Goal: Information Seeking & Learning: Learn about a topic

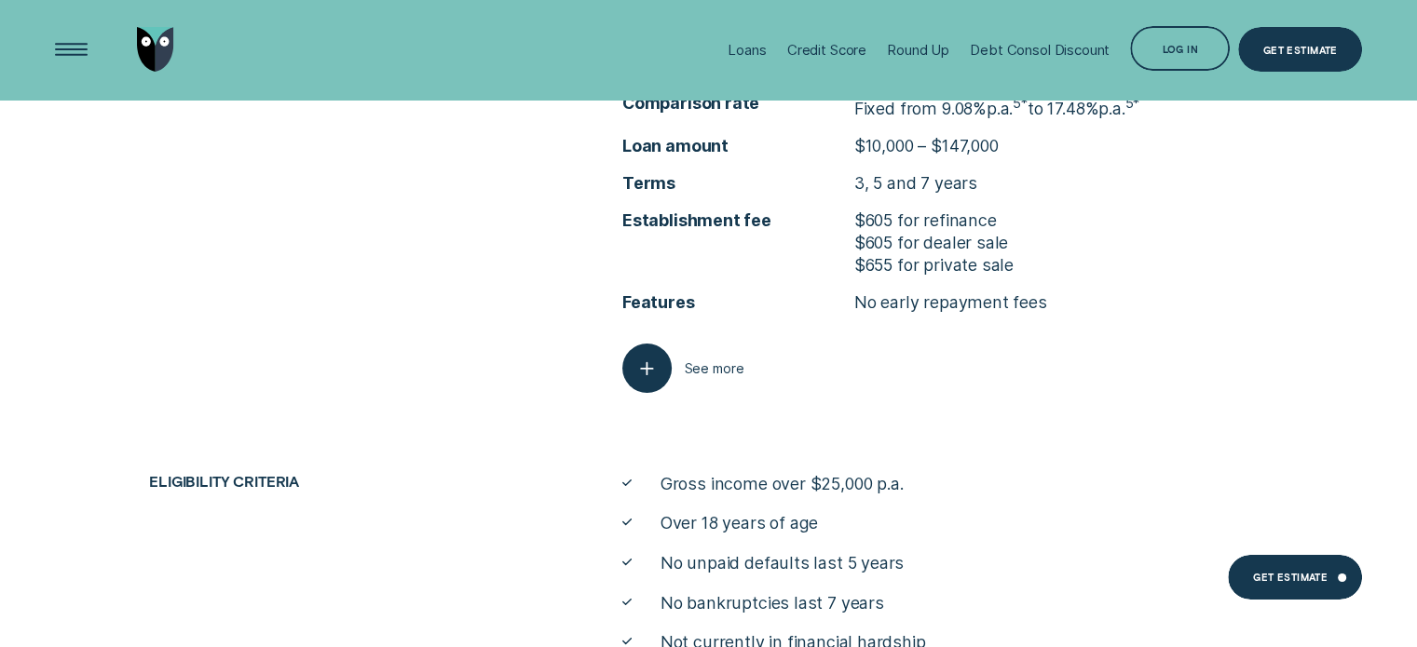
scroll to position [6276, 0]
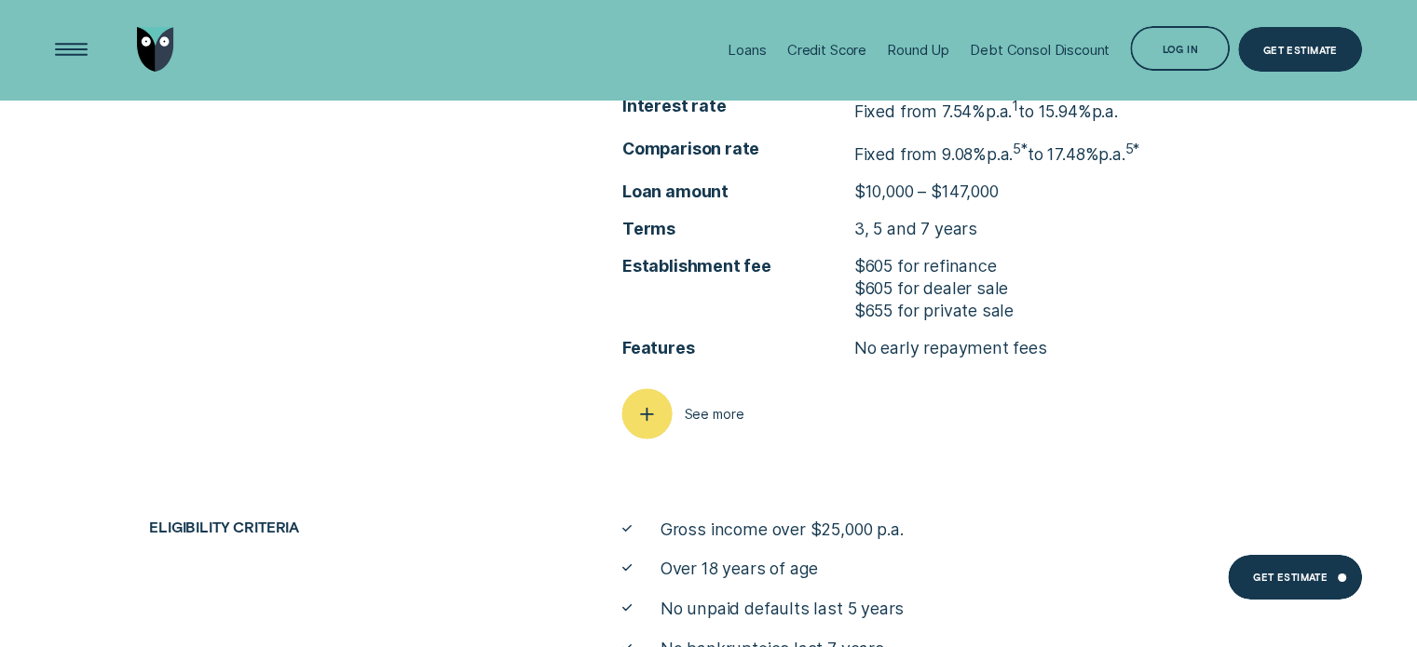
click at [663, 401] on div "button" at bounding box center [646, 413] width 50 height 50
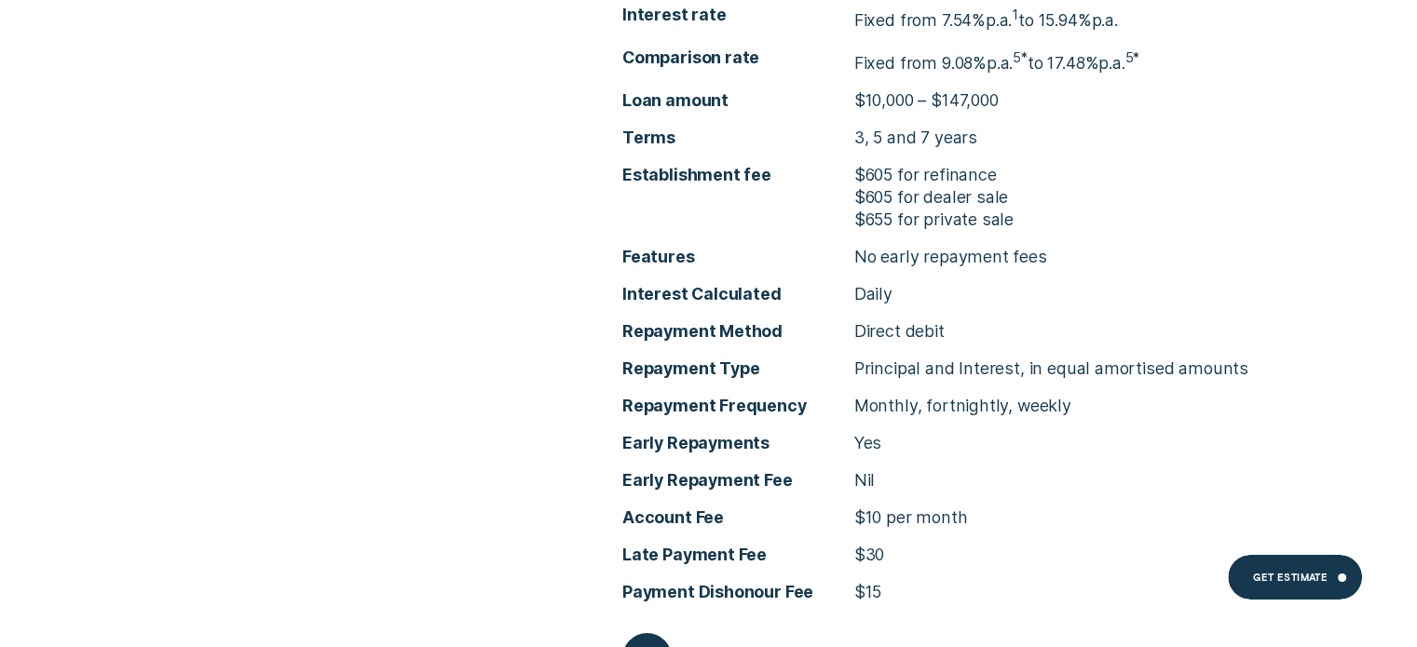
scroll to position [6369, 0]
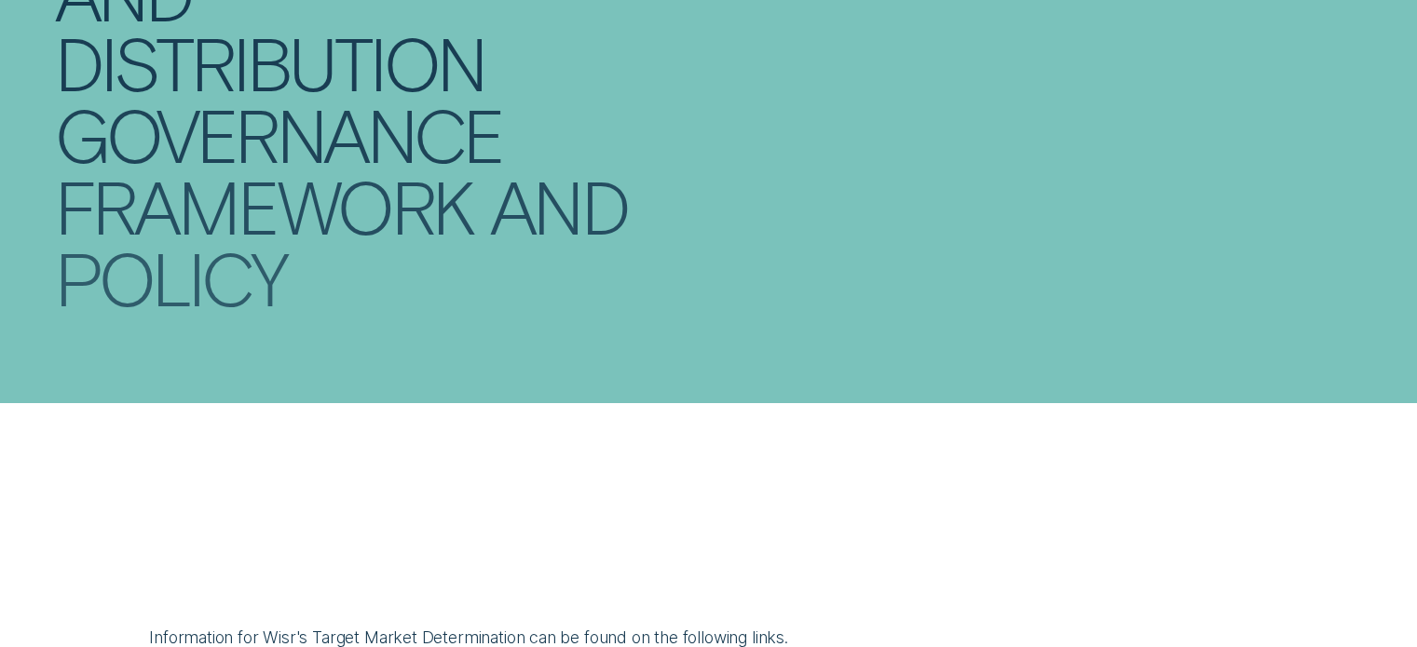
scroll to position [559, 0]
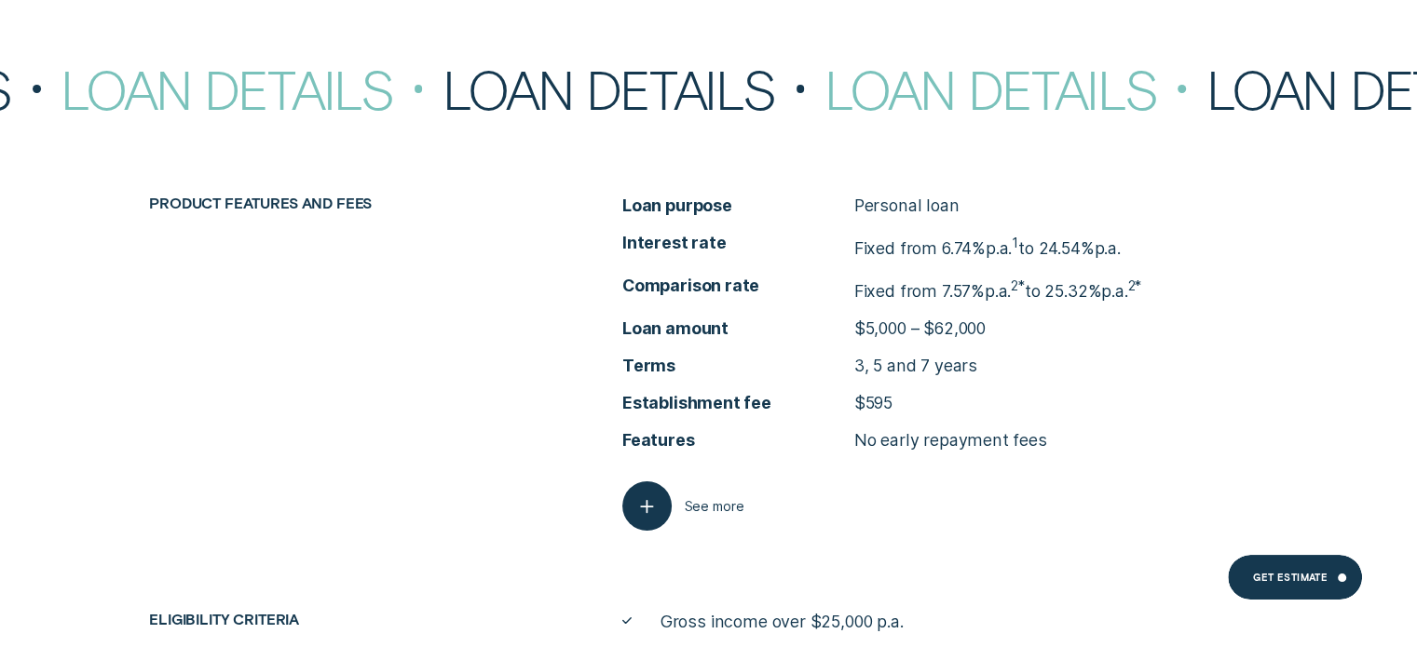
scroll to position [7172, 0]
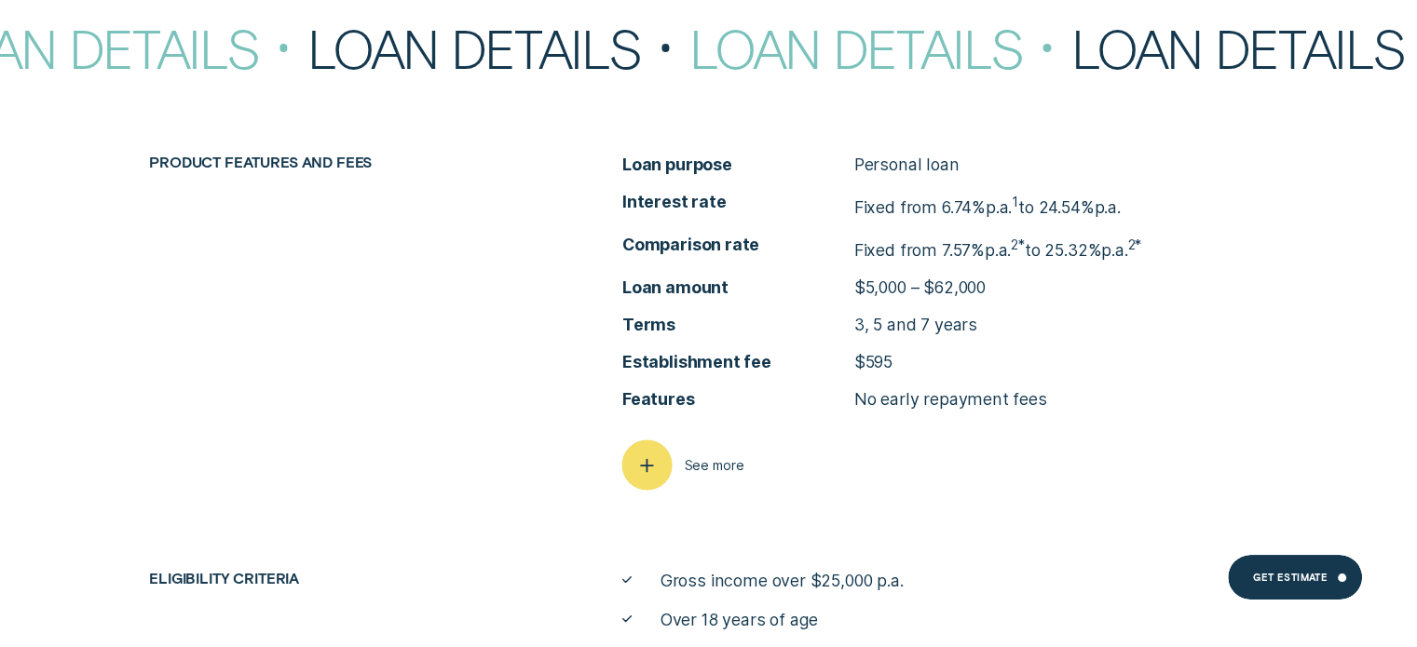
click at [657, 450] on div "button" at bounding box center [646, 465] width 50 height 50
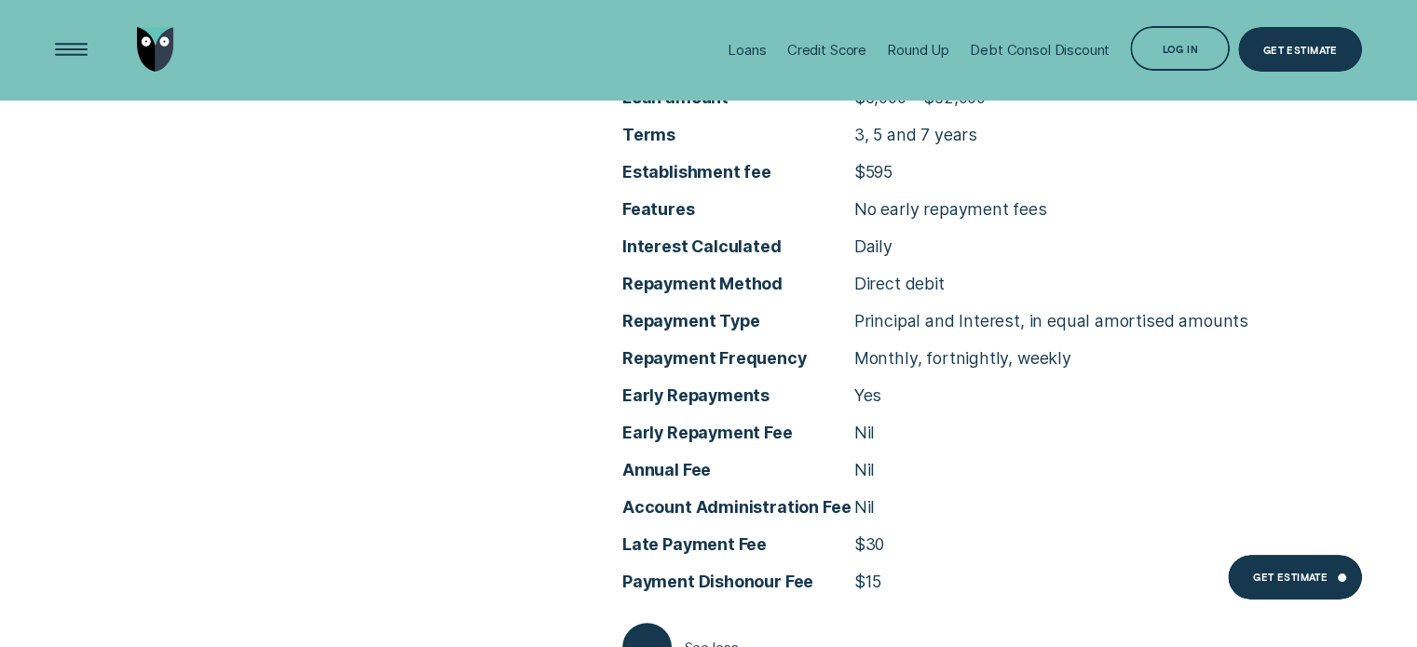
scroll to position [7358, 0]
